Goal: Find specific page/section

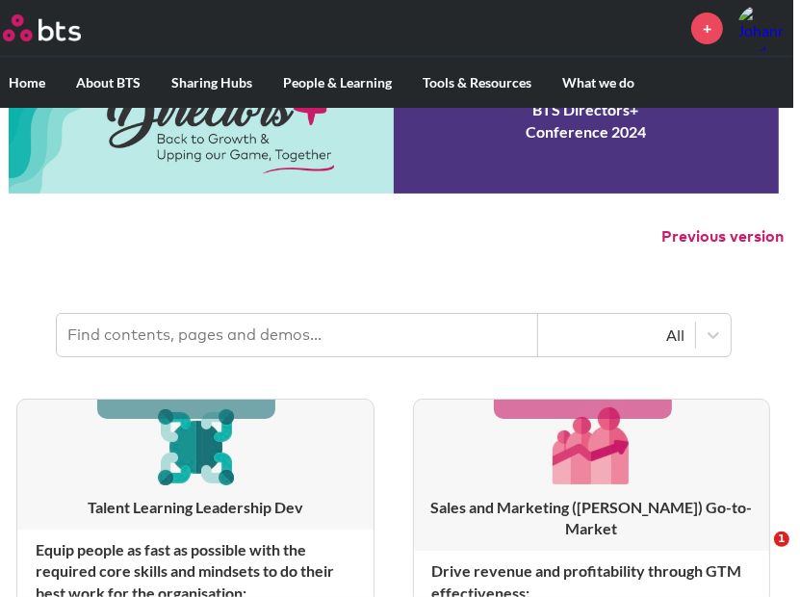
scroll to position [0, 7]
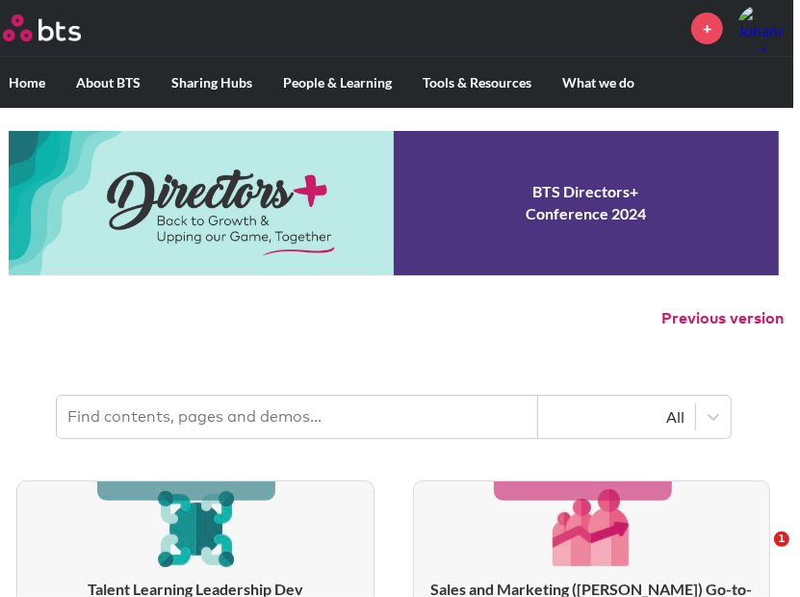
drag, startPoint x: 60, startPoint y: 418, endPoint x: 221, endPoint y: 384, distance: 165.2
drag, startPoint x: 221, startPoint y: 384, endPoint x: 116, endPoint y: 417, distance: 110.9
click at [116, 417] on input "text" at bounding box center [297, 417] width 481 height 42
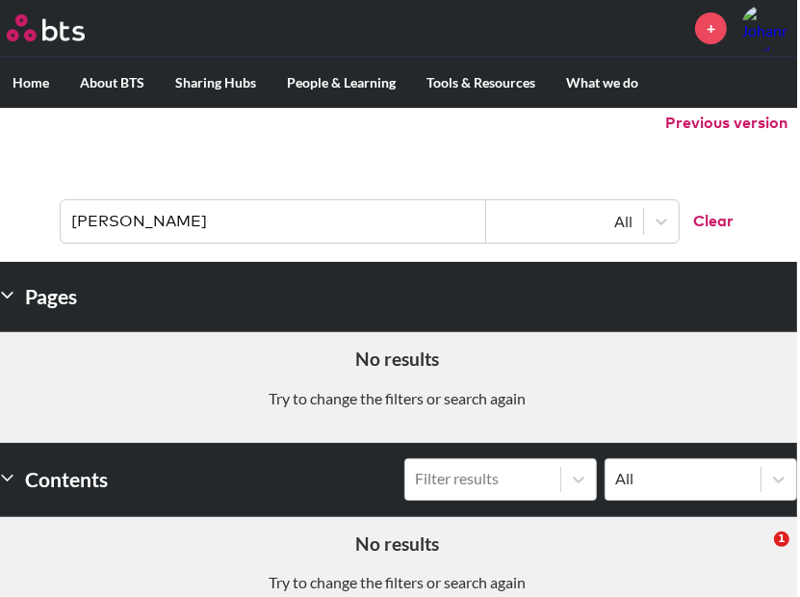
scroll to position [0, 3]
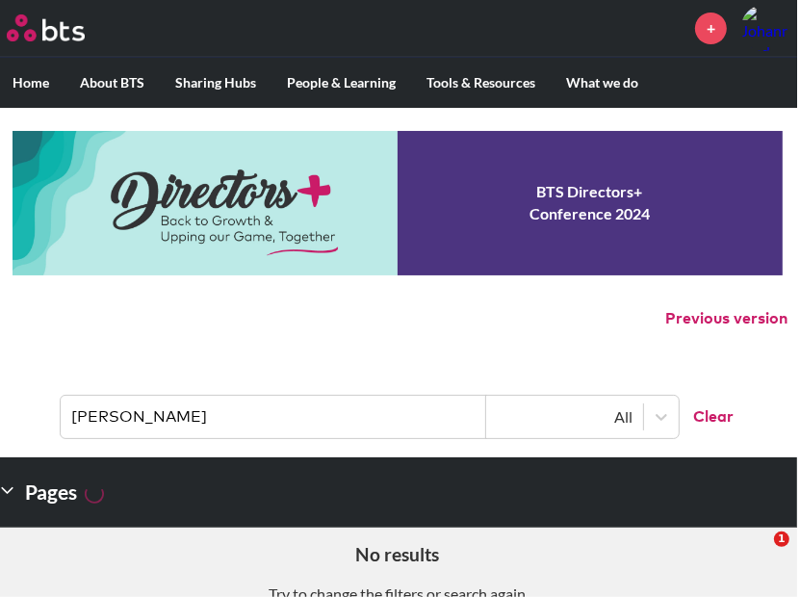
type input "kat duffy"
click at [351, 438] on header "kat duffy All Clear" at bounding box center [397, 407] width 800 height 100
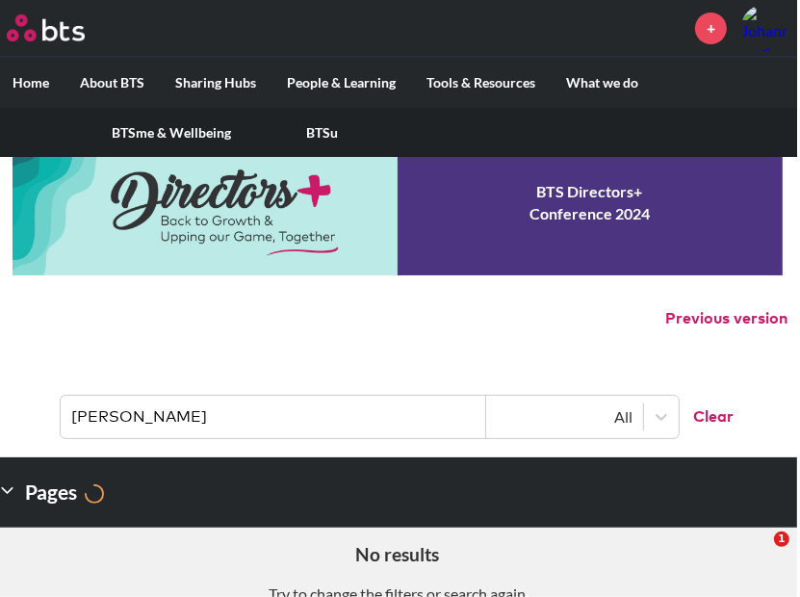
click at [357, 84] on label "People & Learning" at bounding box center [342, 83] width 140 height 50
click at [0, 0] on input "People & Learning" at bounding box center [0, 0] width 0 height 0
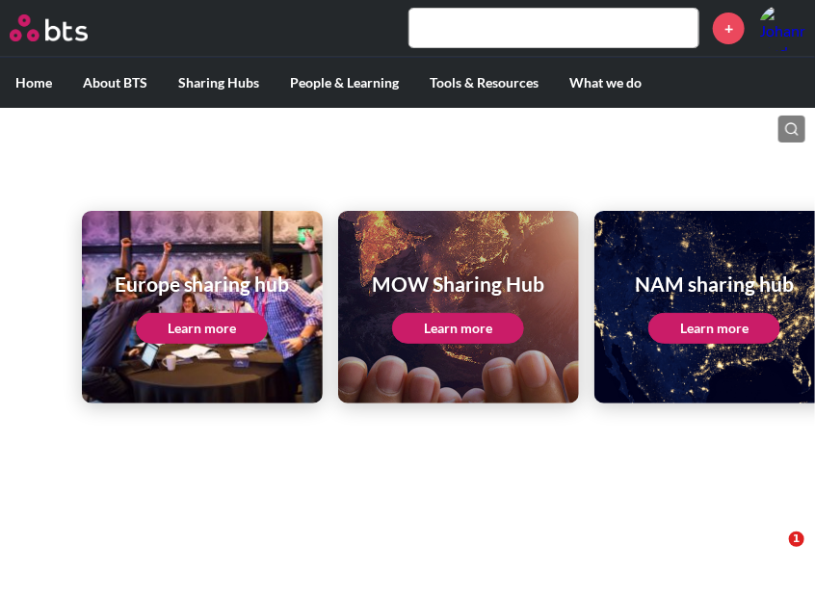
click at [202, 324] on link "Learn more" at bounding box center [202, 328] width 132 height 31
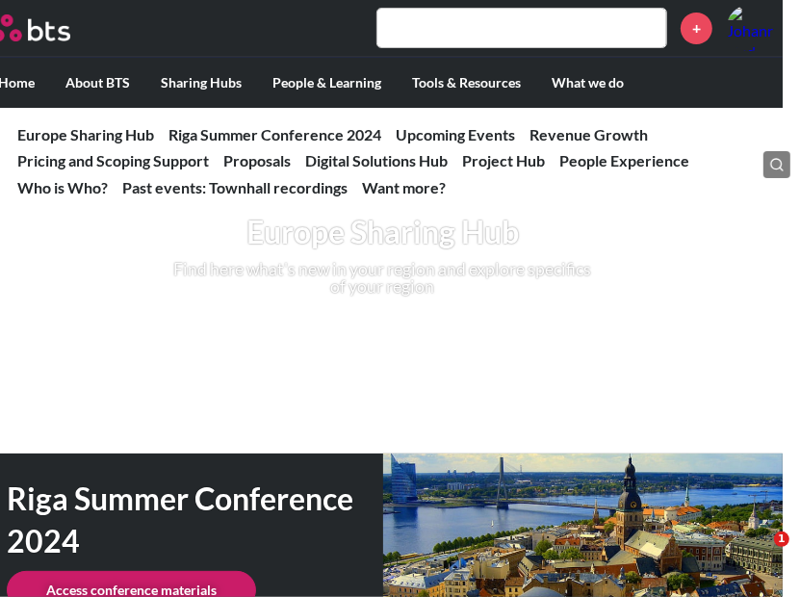
scroll to position [0, 17]
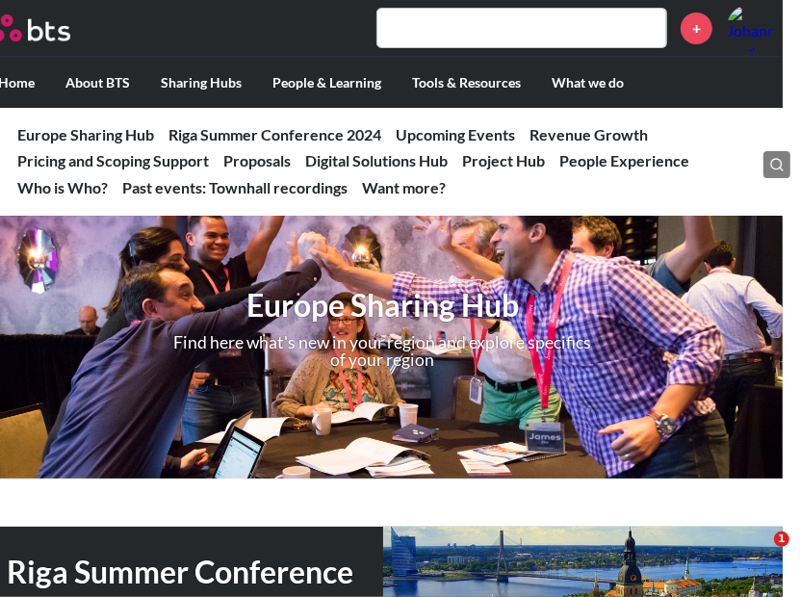
click at [23, 91] on label "Home" at bounding box center [16, 83] width 67 height 50
click at [0, 0] on input "Home" at bounding box center [0, 0] width 0 height 0
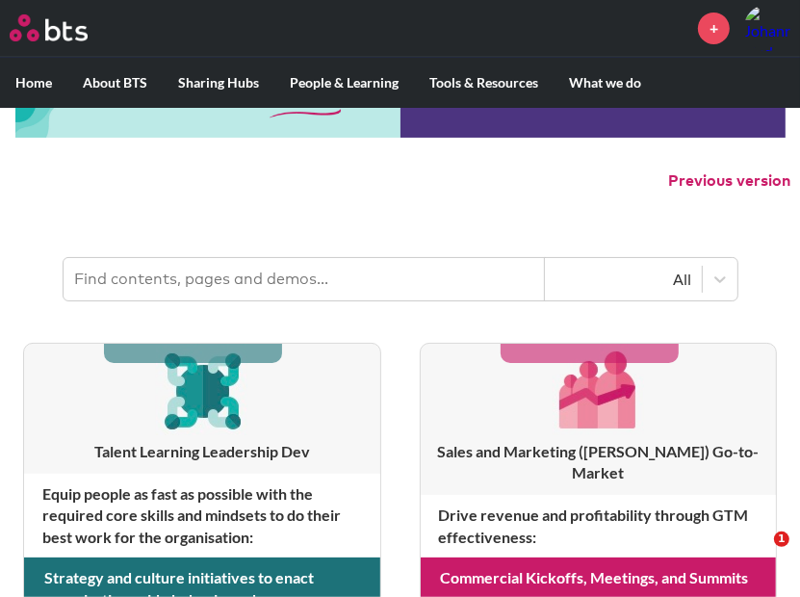
scroll to position [139, 0]
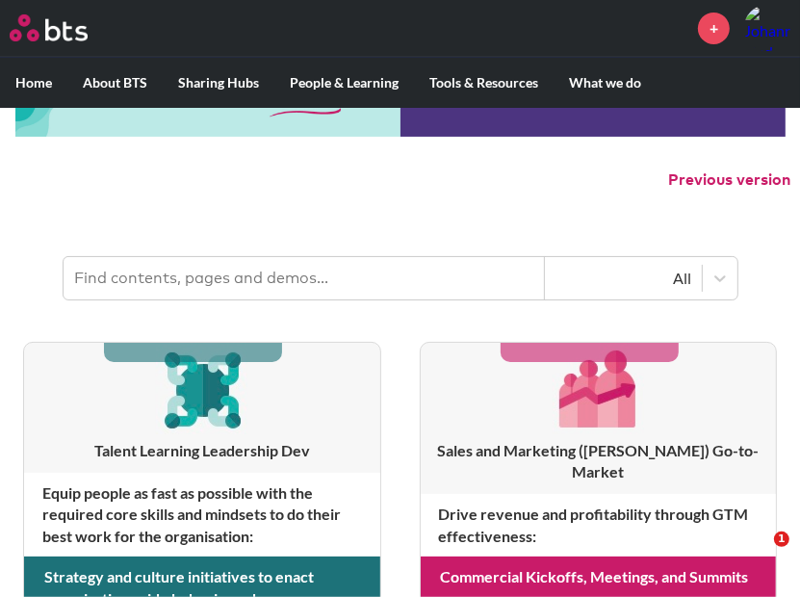
click at [127, 232] on header "All" at bounding box center [400, 269] width 800 height 100
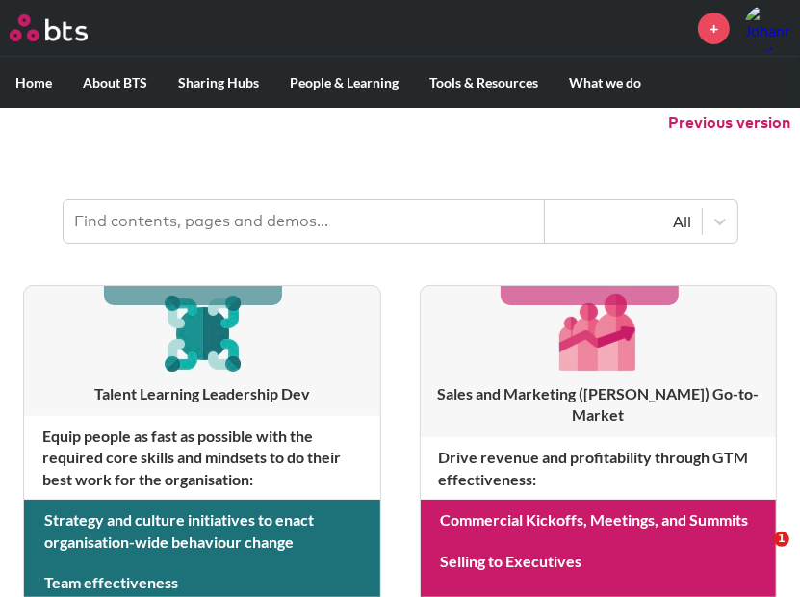
scroll to position [196, 0]
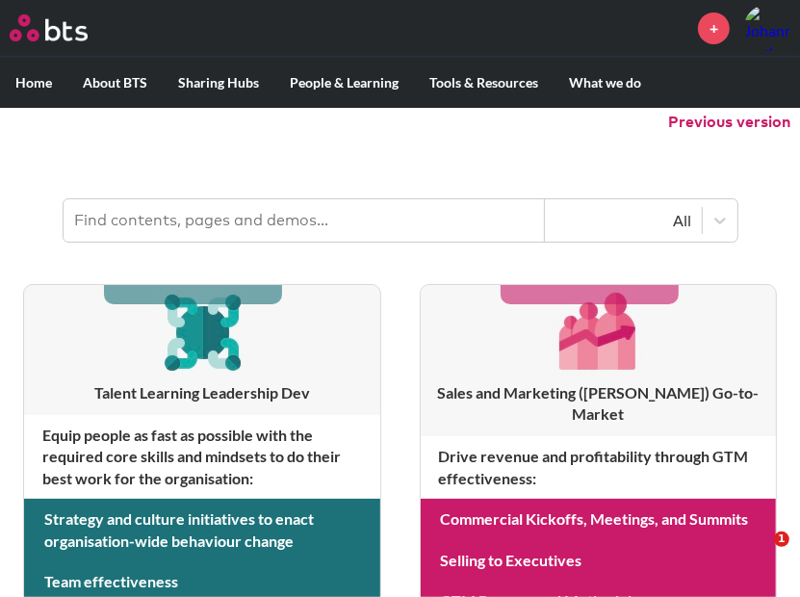
click at [121, 231] on input "text" at bounding box center [304, 220] width 481 height 42
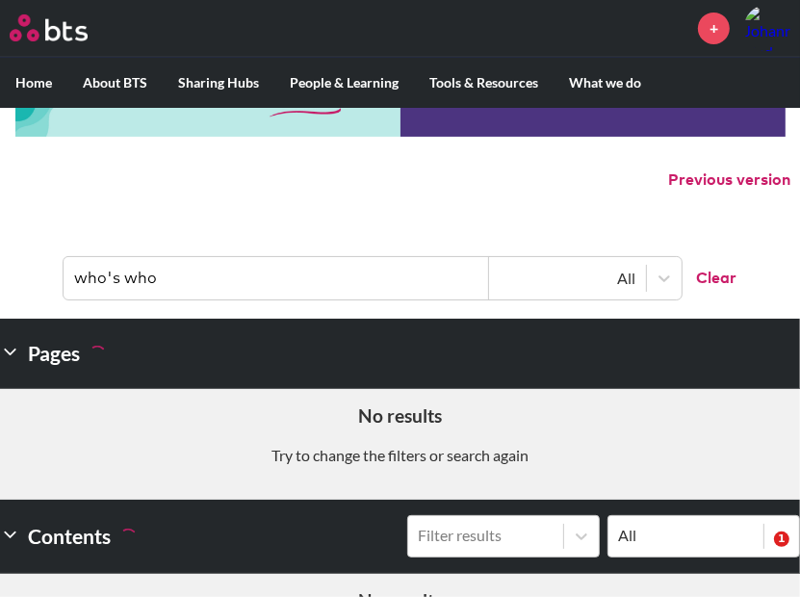
scroll to position [0, 0]
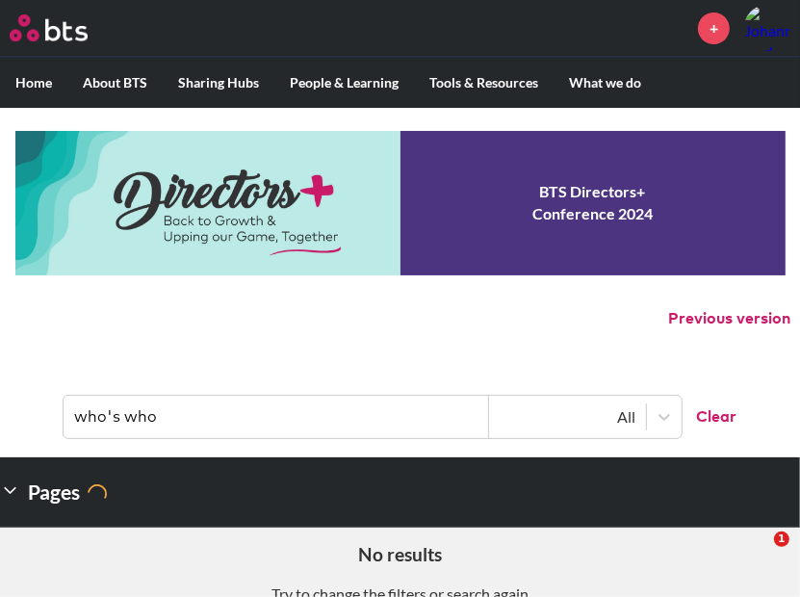
click at [267, 415] on input "who's who" at bounding box center [277, 417] width 426 height 42
type input "w"
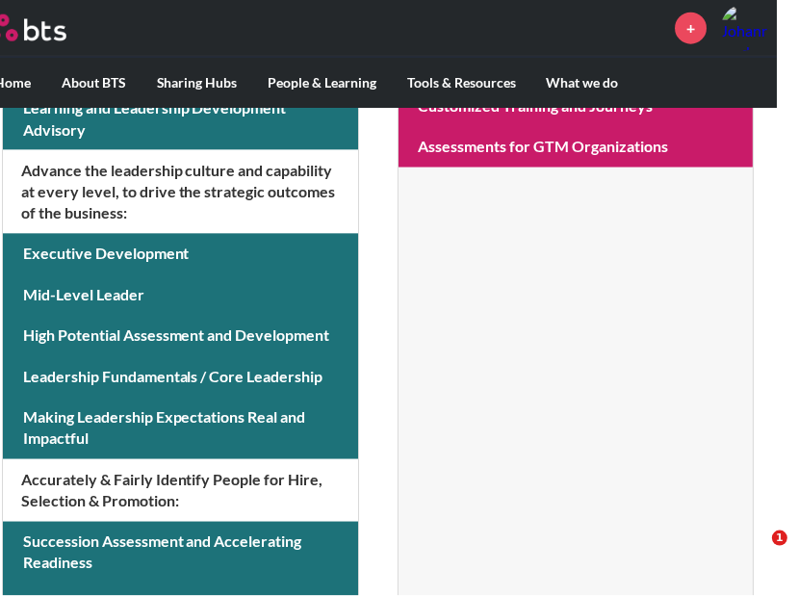
scroll to position [815, 21]
